Goal: Find specific page/section: Find specific page/section

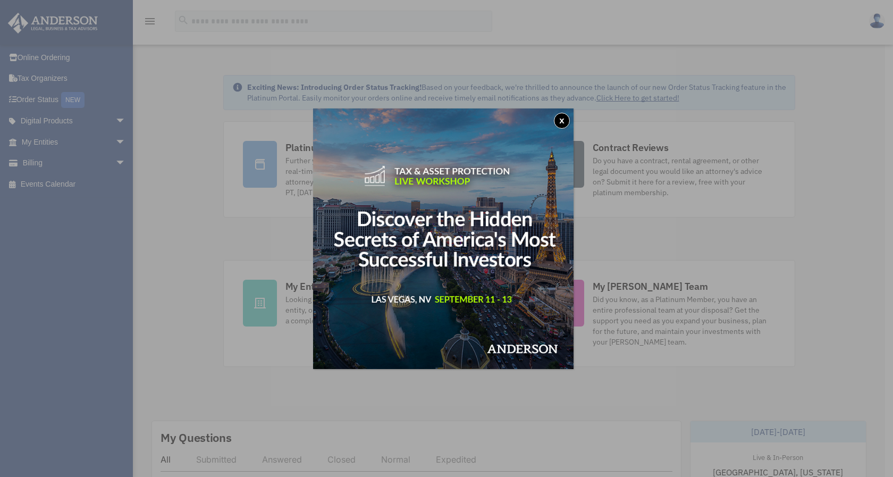
click at [86, 238] on div "x" at bounding box center [446, 238] width 893 height 477
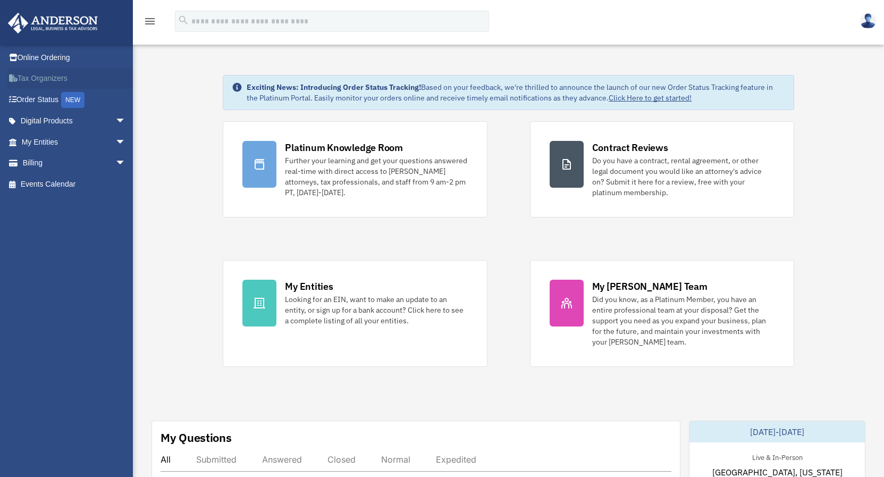
click at [30, 85] on link "Tax Organizers" at bounding box center [74, 78] width 134 height 21
click at [32, 79] on link "Tax Organizers" at bounding box center [74, 78] width 134 height 21
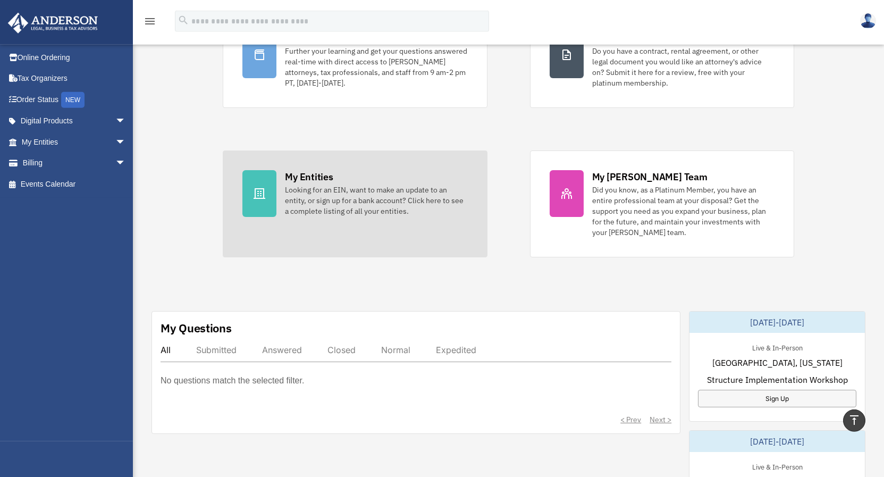
scroll to position [108, 0]
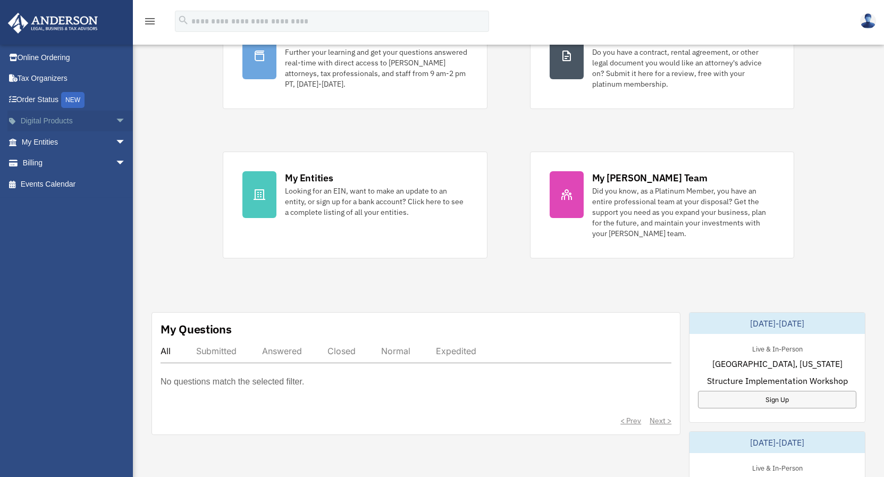
click at [115, 120] on span "arrow_drop_down" at bounding box center [125, 122] width 21 height 22
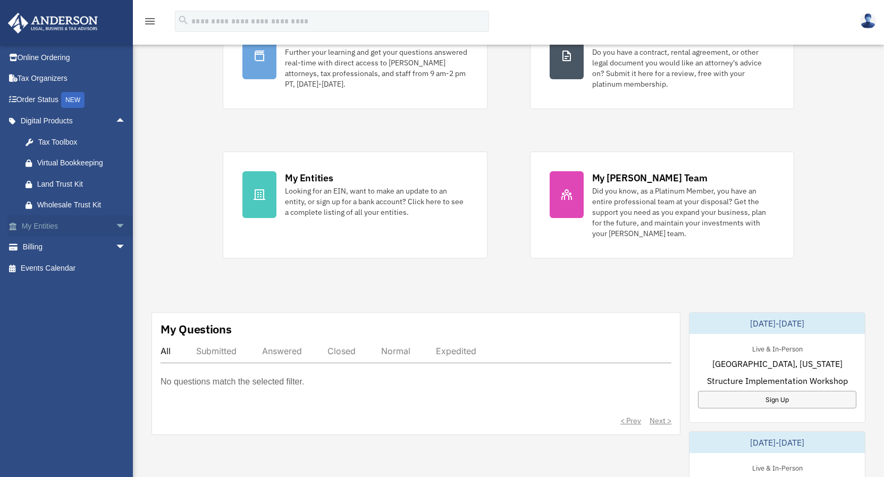
click at [115, 226] on span "arrow_drop_down" at bounding box center [125, 226] width 21 height 22
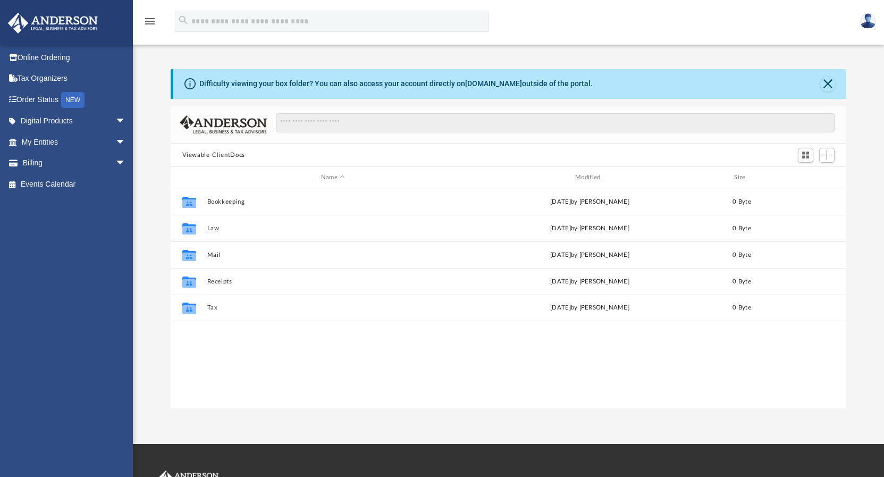
scroll to position [233, 667]
